Goal: Check status: Check status

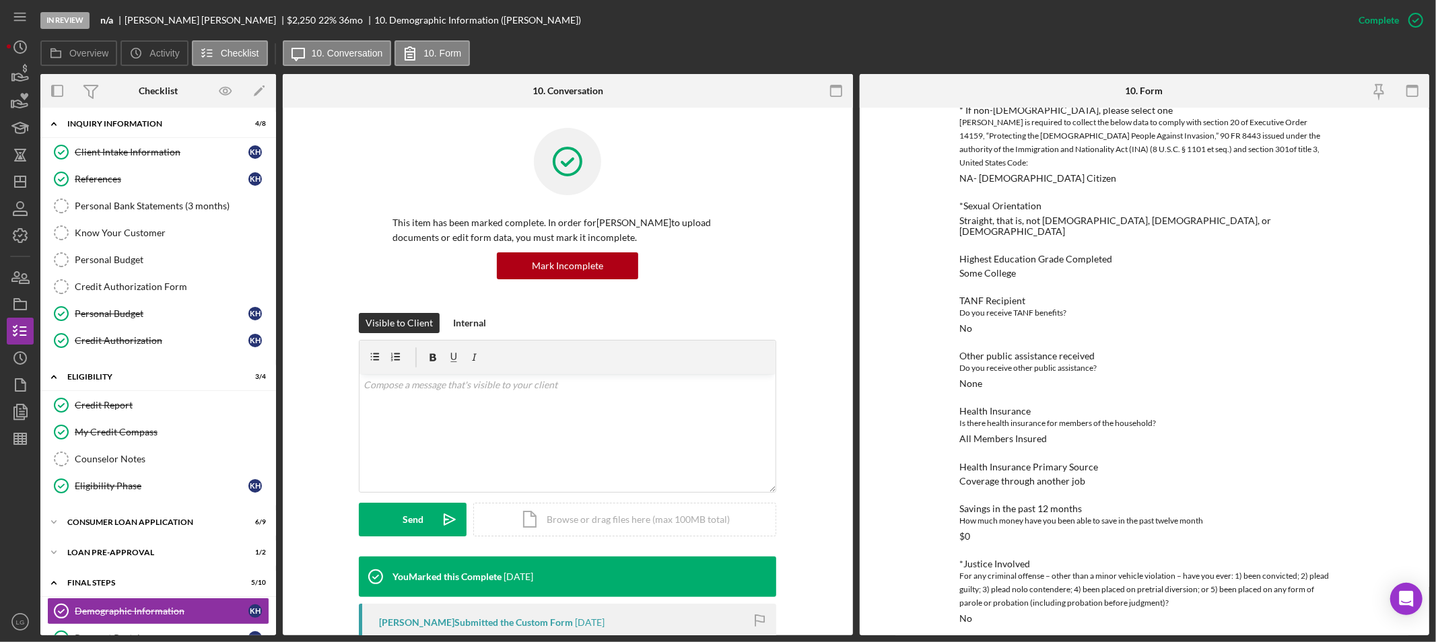
scroll to position [598, 0]
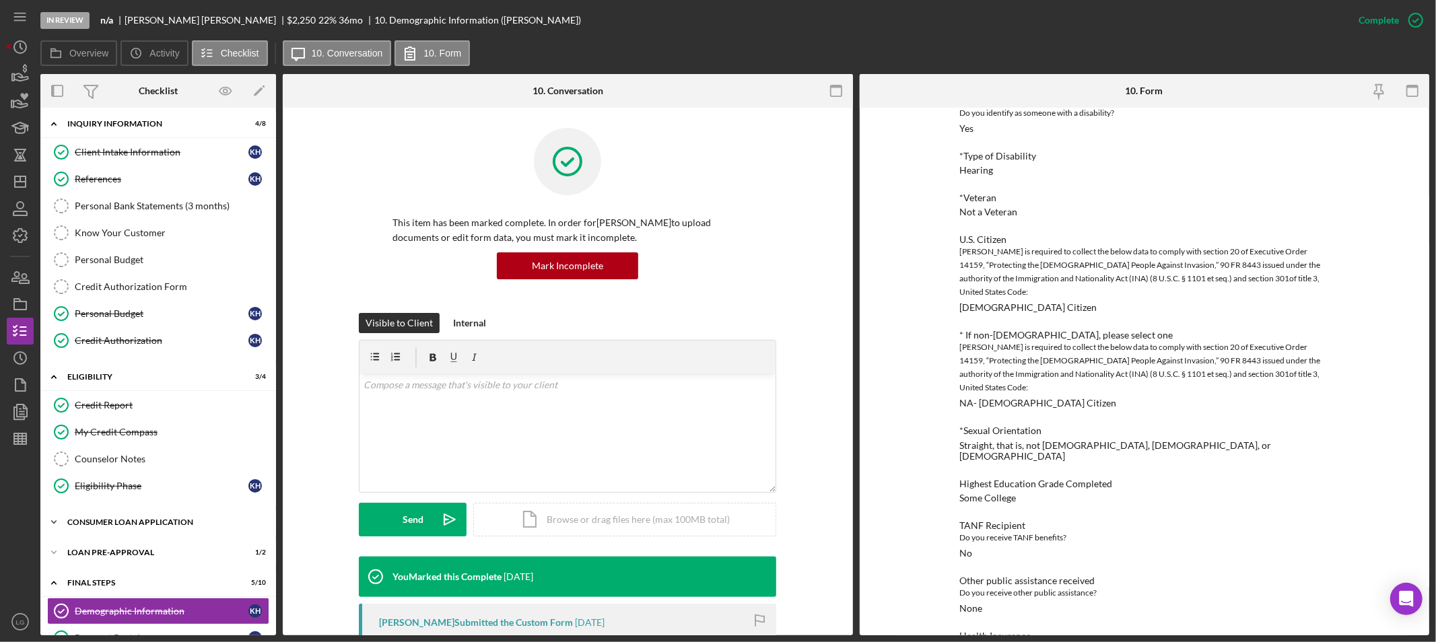
drag, startPoint x: 142, startPoint y: 525, endPoint x: 147, endPoint y: 533, distance: 8.8
click at [143, 530] on div "Icon/Expander Consumer Loan Application 6 / 9" at bounding box center [158, 522] width 236 height 27
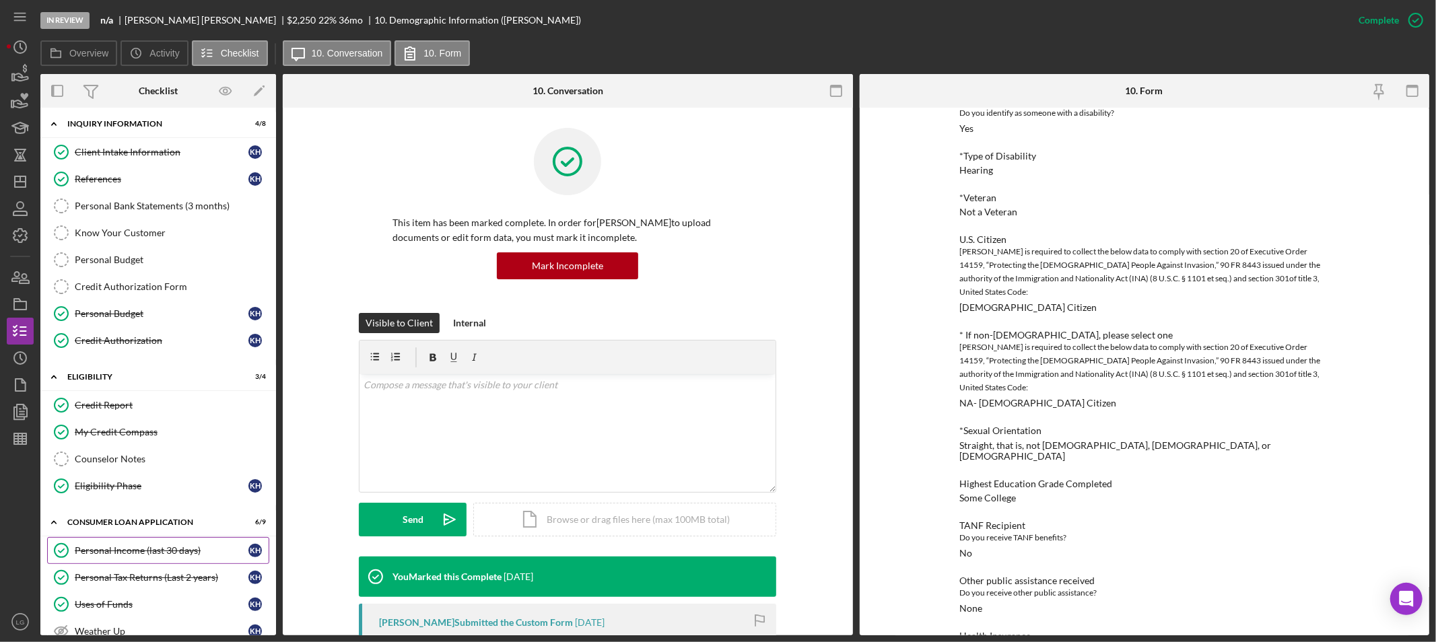
click at [172, 552] on div "Personal Income (last 30 days)" at bounding box center [162, 550] width 174 height 11
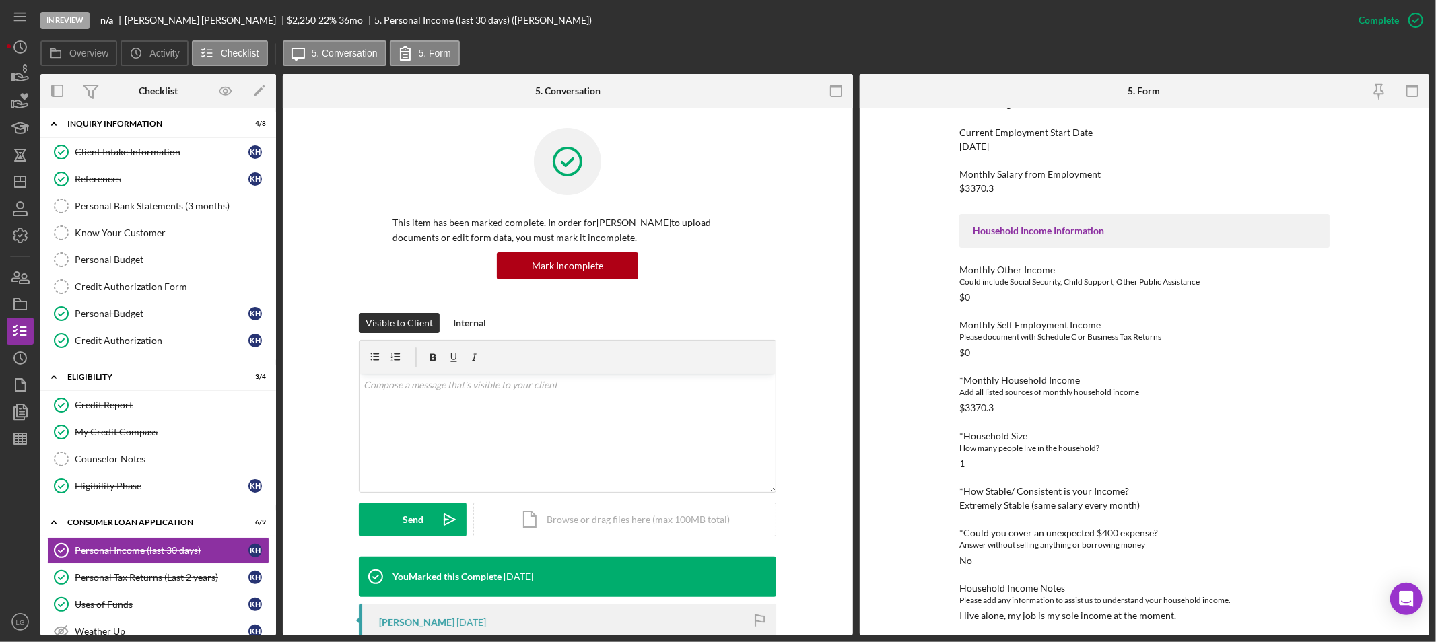
scroll to position [230, 0]
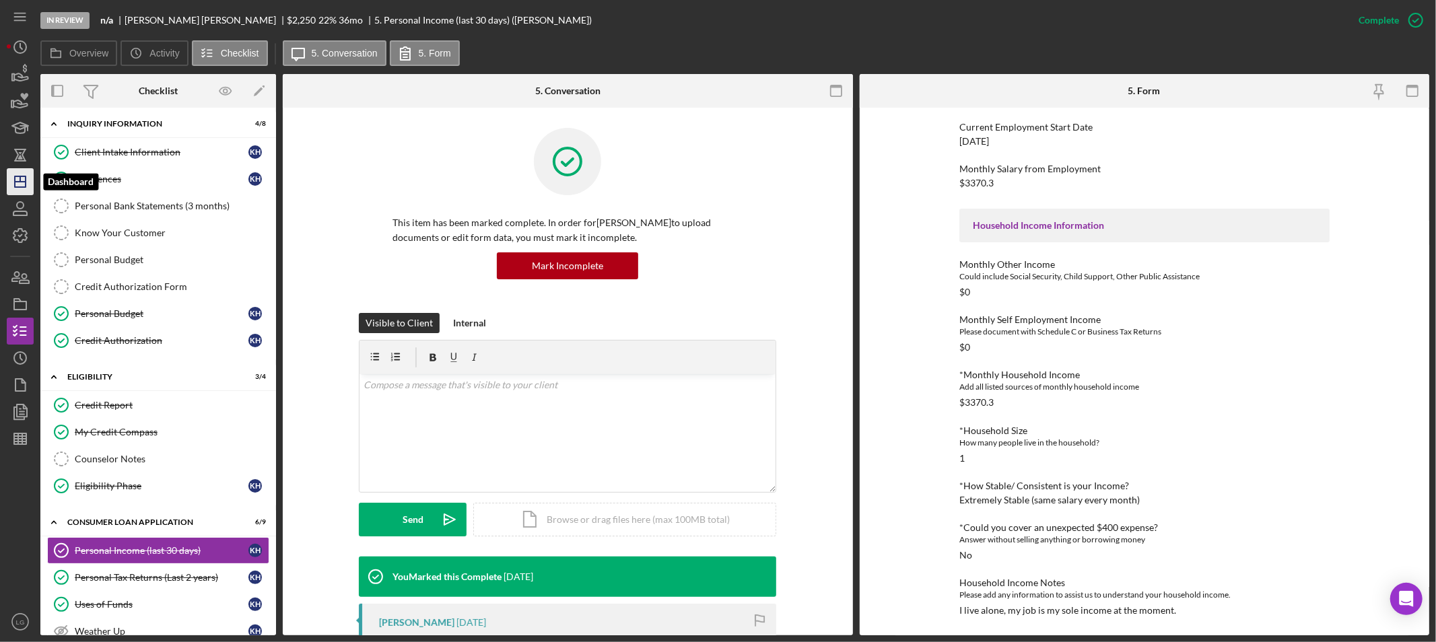
click at [24, 187] on polygon "button" at bounding box center [20, 181] width 11 height 11
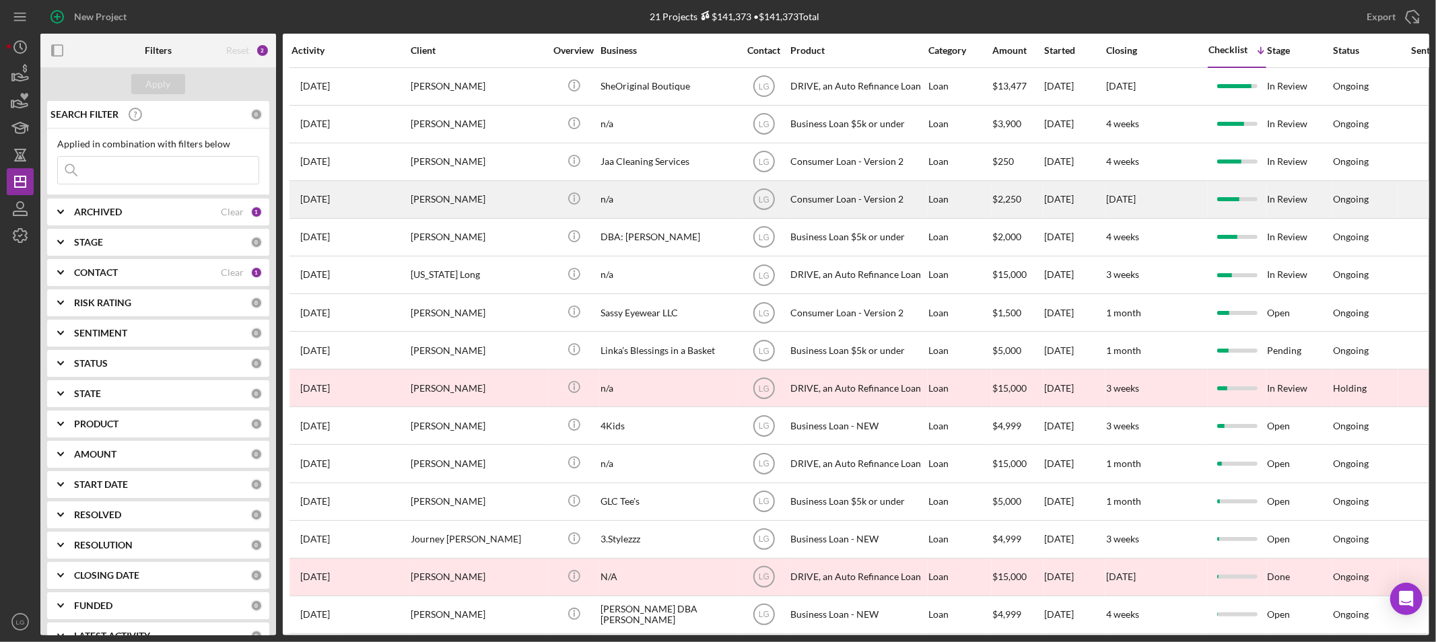
click at [446, 190] on div "[PERSON_NAME]" at bounding box center [478, 200] width 135 height 36
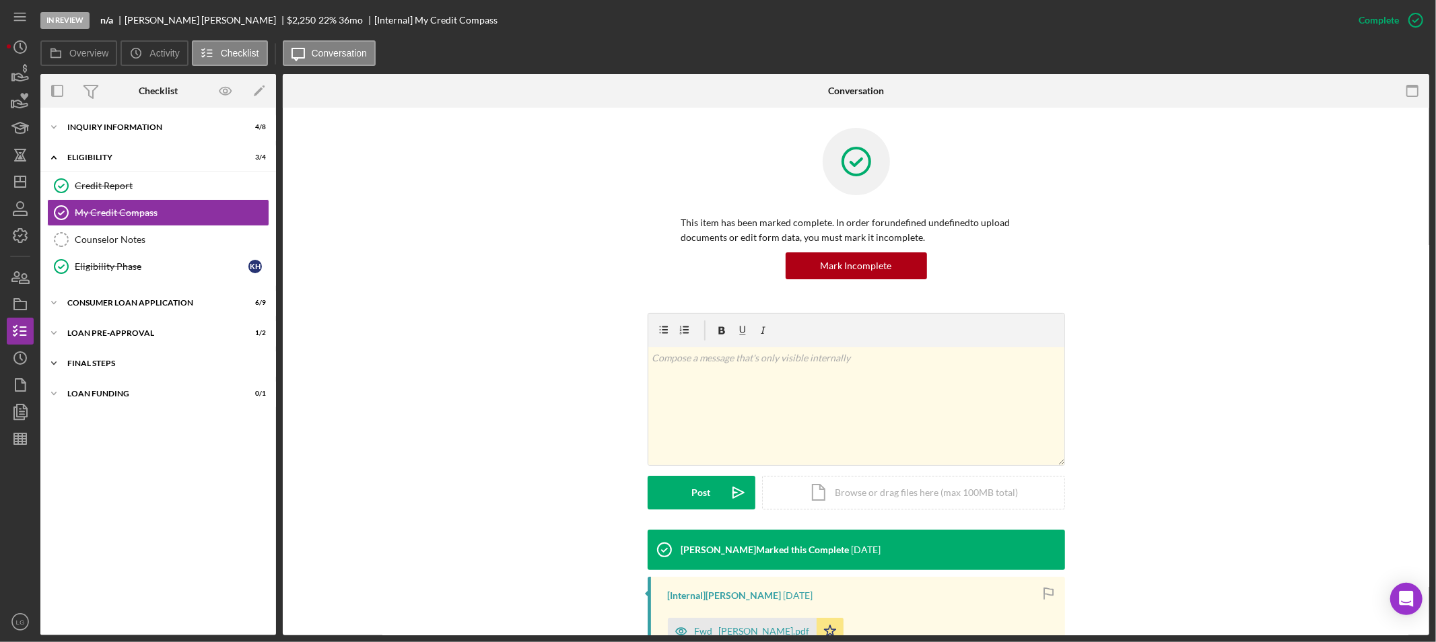
click at [179, 362] on div "FINAL STEPS" at bounding box center [163, 364] width 192 height 8
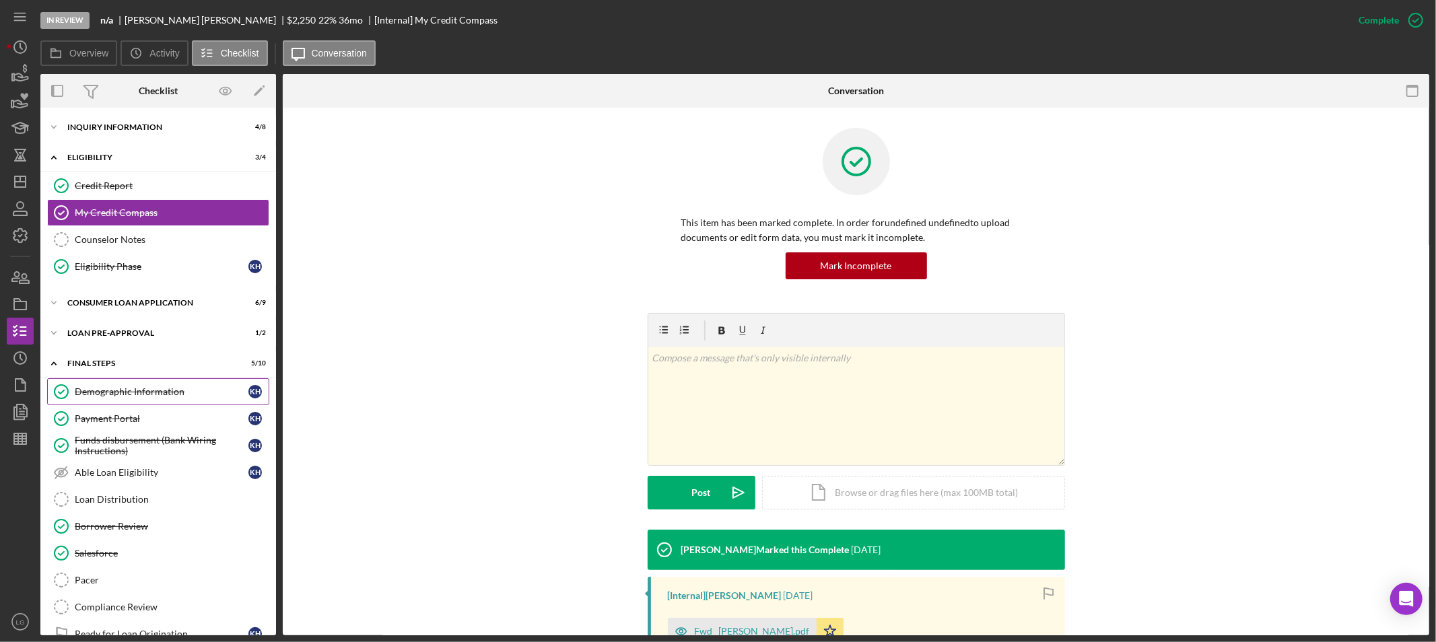
click at [177, 391] on div "Demographic Information" at bounding box center [162, 391] width 174 height 11
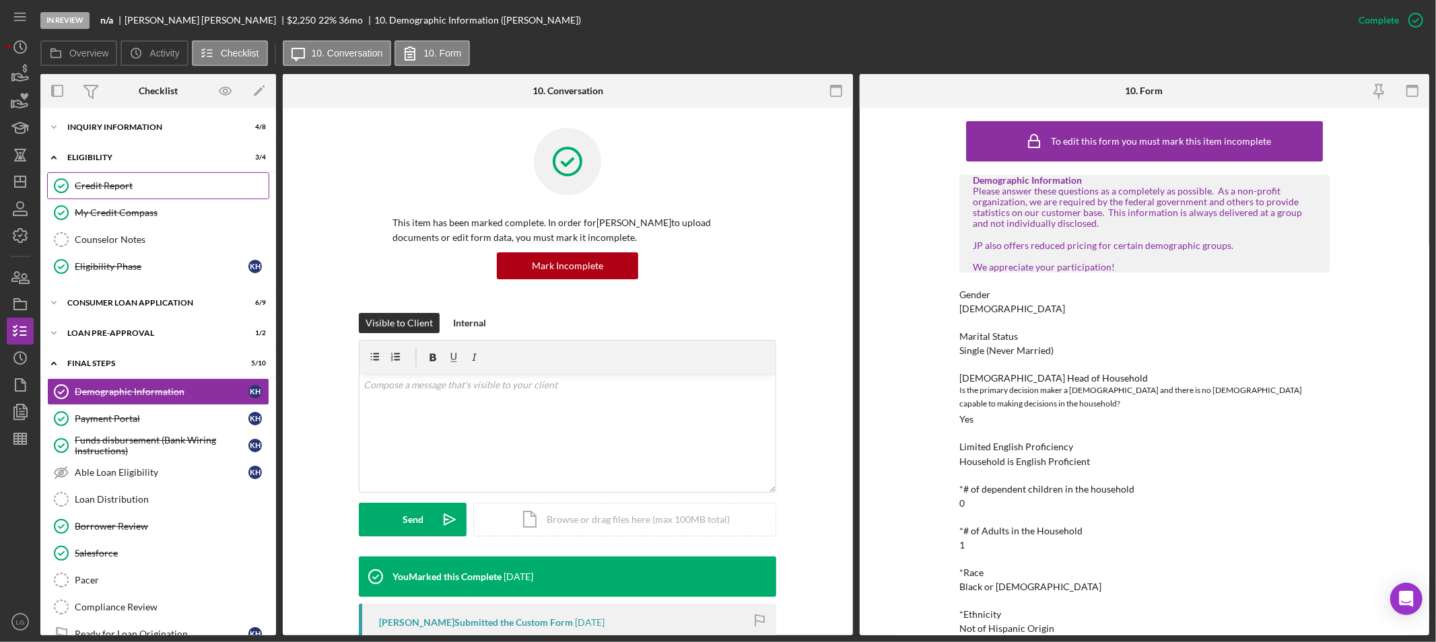
click at [163, 187] on div "Credit Report" at bounding box center [172, 185] width 194 height 11
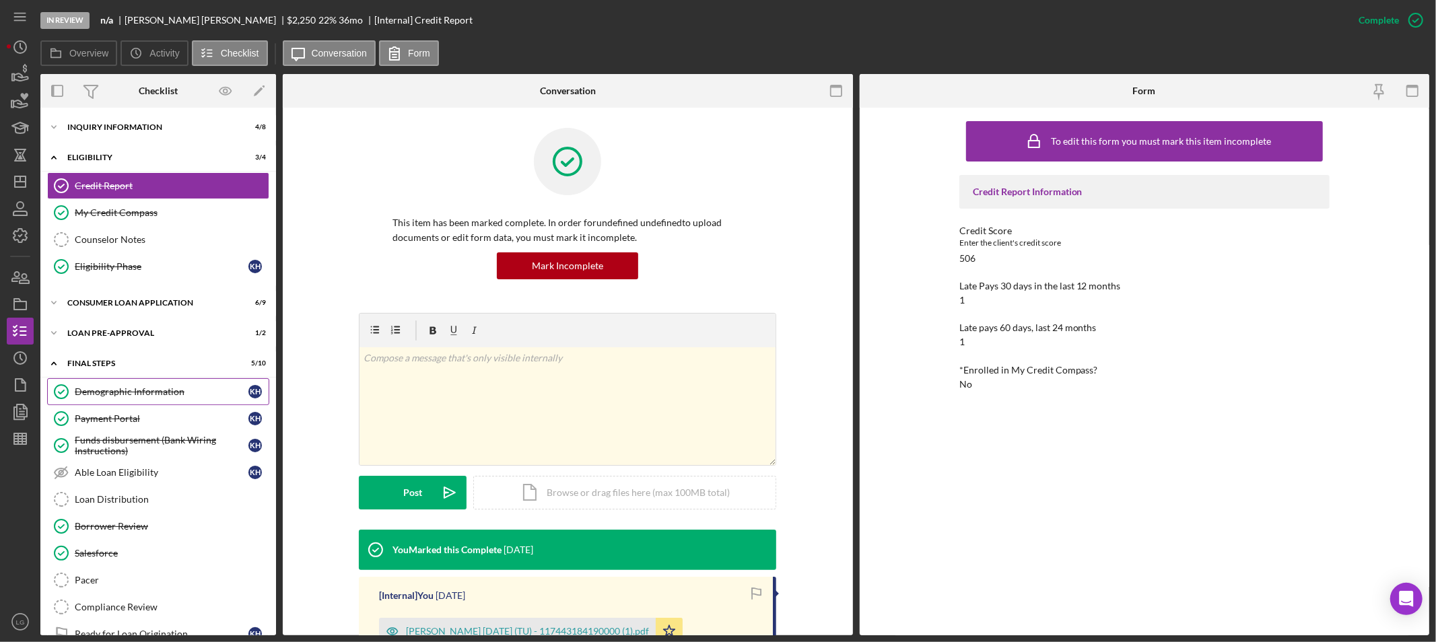
click at [137, 401] on link "Demographic Information Demographic Information K H" at bounding box center [158, 391] width 222 height 27
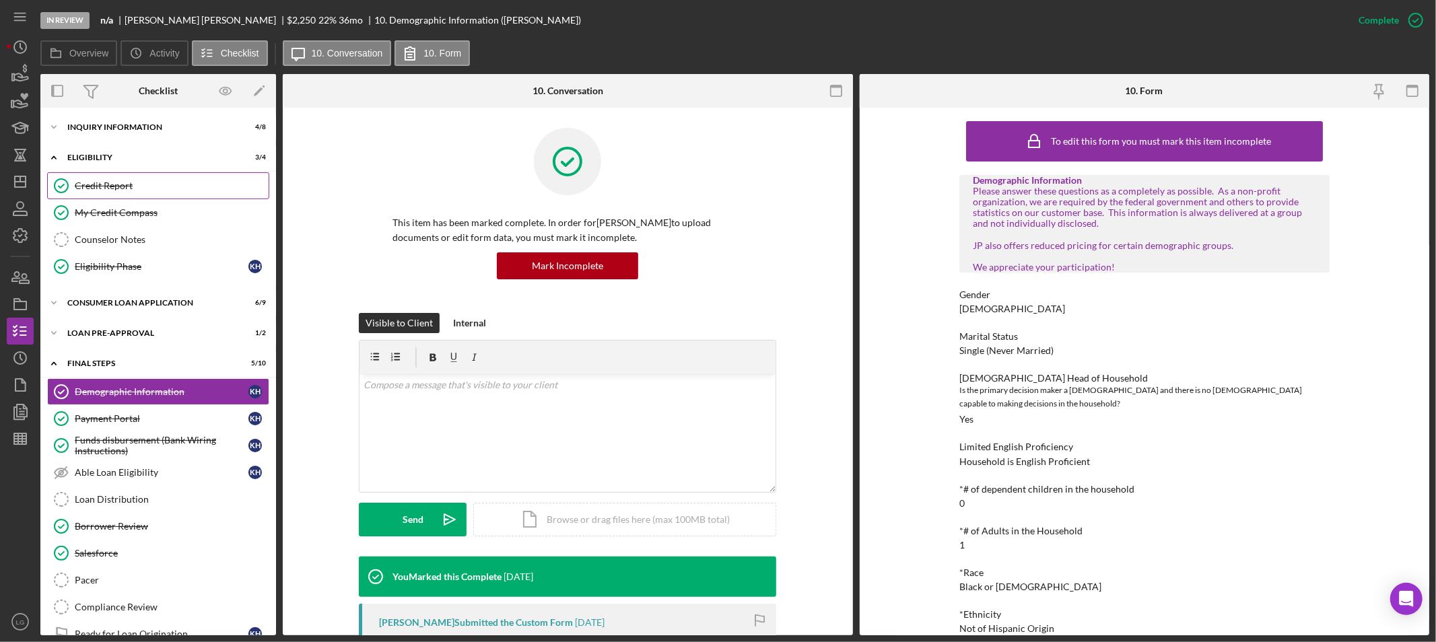
click at [140, 195] on link "Credit Report Credit Report" at bounding box center [158, 185] width 222 height 27
